Goal: Find specific page/section: Find specific page/section

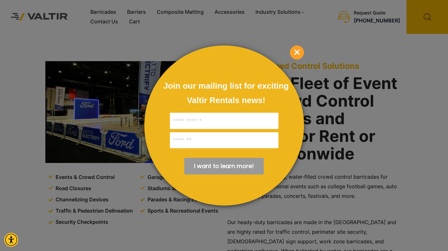
click at [298, 53] on span "×" at bounding box center [297, 52] width 14 height 14
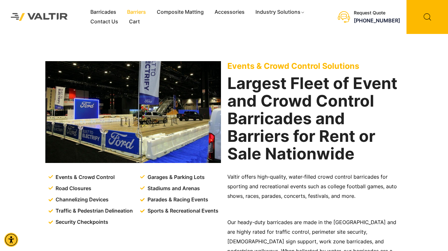
click at [130, 11] on link "Barriers" at bounding box center [137, 12] width 30 height 10
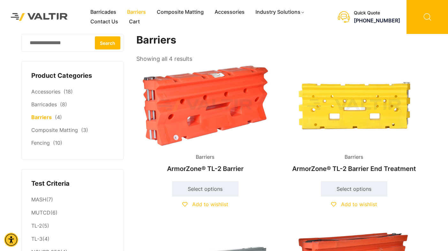
click at [425, 15] on icon at bounding box center [428, 17] width 42 height 34
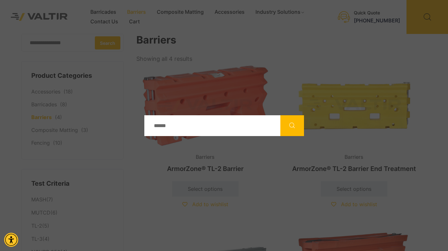
click at [250, 125] on input "Search" at bounding box center [212, 125] width 136 height 21
type input "*********"
click at [303, 128] on button "Search" at bounding box center [293, 125] width 24 height 21
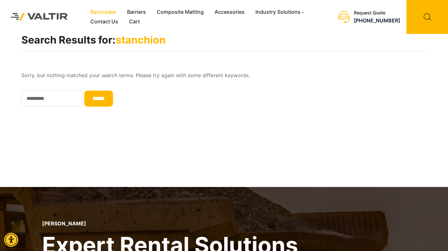
click at [111, 10] on link "Barricades" at bounding box center [103, 12] width 37 height 10
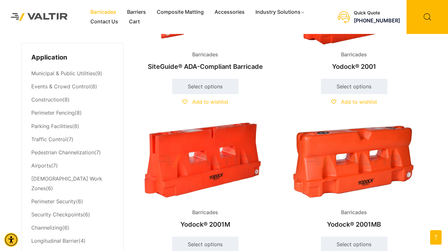
scroll to position [257, 0]
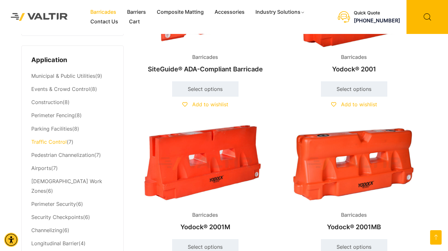
click at [55, 143] on link "Traffic Control" at bounding box center [48, 141] width 35 height 6
